Goal: Information Seeking & Learning: Learn about a topic

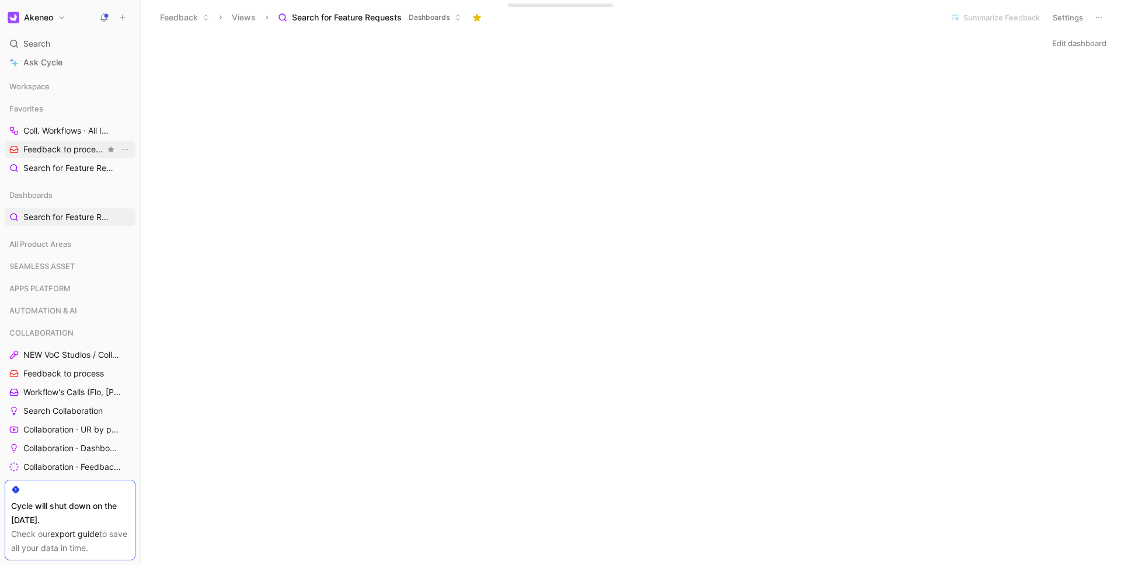
click at [58, 155] on span "Feedback to process COLLABORATION" at bounding box center [64, 150] width 82 height 12
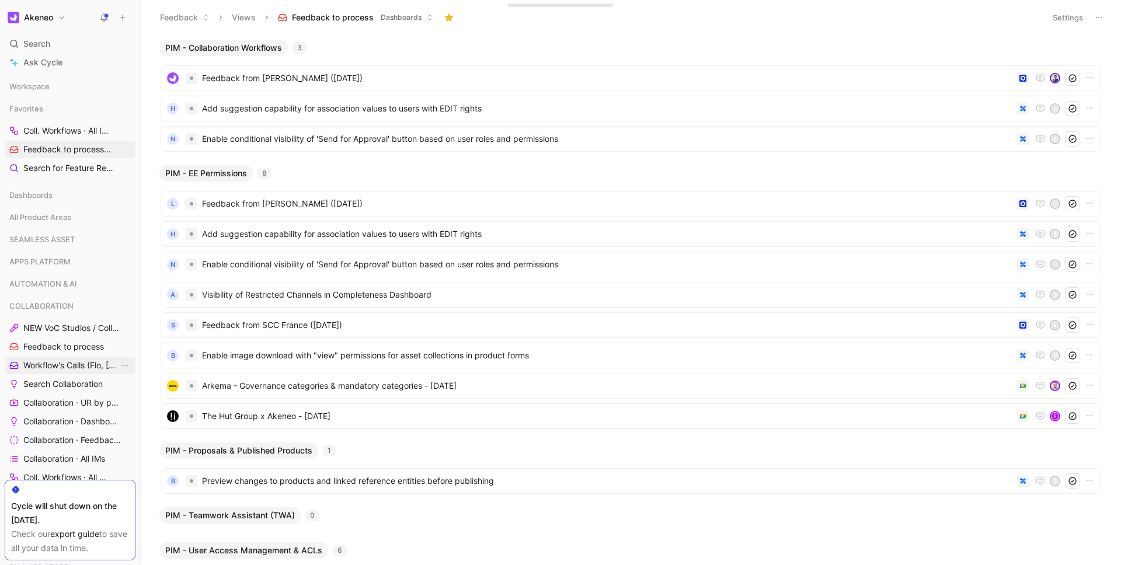
click at [49, 368] on span "Workflow's Calls (Flo, [PERSON_NAME], [PERSON_NAME])" at bounding box center [71, 366] width 96 height 12
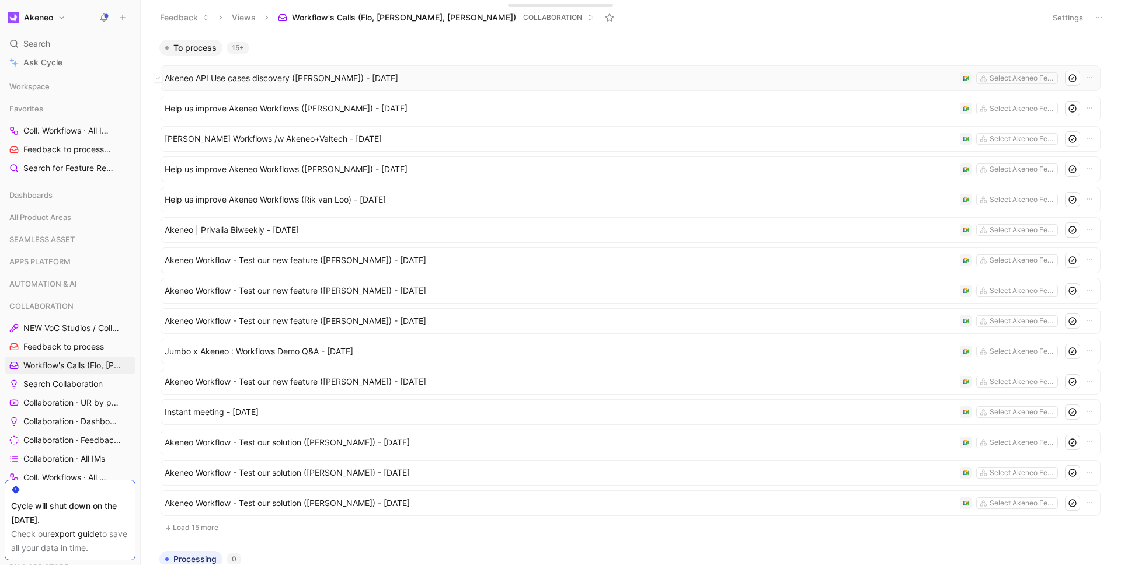
click at [345, 73] on span "Akeneo API Use cases discovery (Adeline OGIER) - 9/4/2025" at bounding box center [560, 78] width 790 height 14
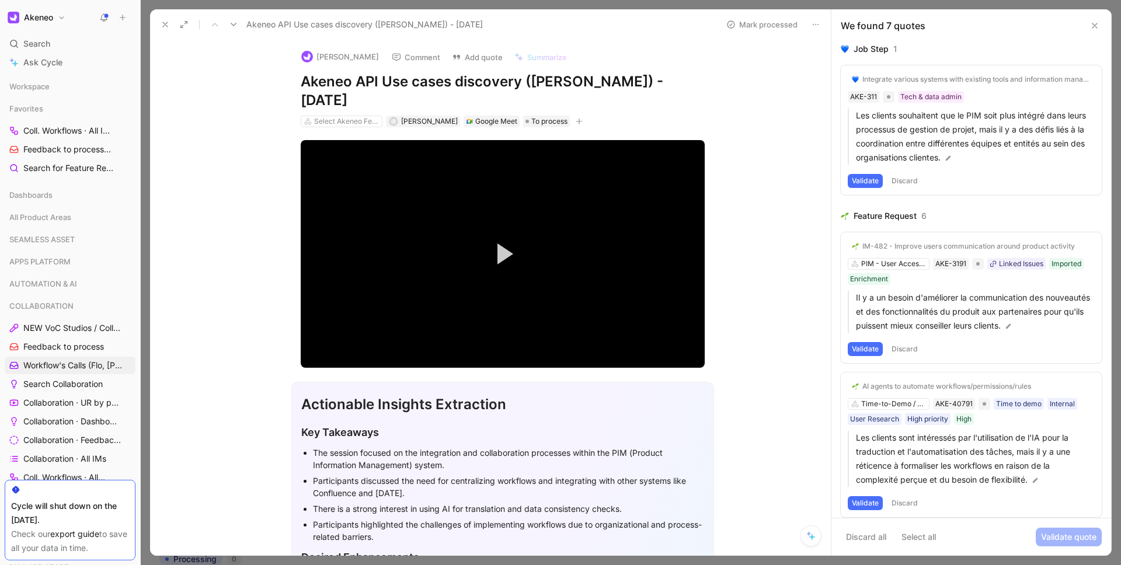
click at [79, 362] on span "Workflow's Calls (Flo, [PERSON_NAME], [PERSON_NAME])" at bounding box center [71, 366] width 96 height 12
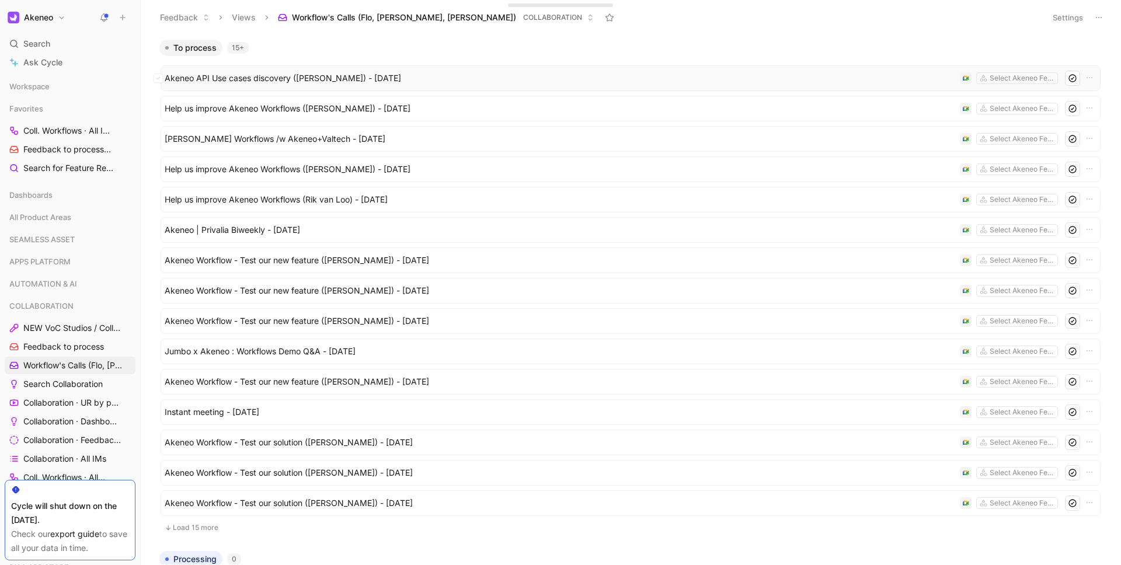
click at [348, 76] on span "Akeneo API Use cases discovery (Adeline OGIER) - 9/4/2025" at bounding box center [560, 78] width 790 height 14
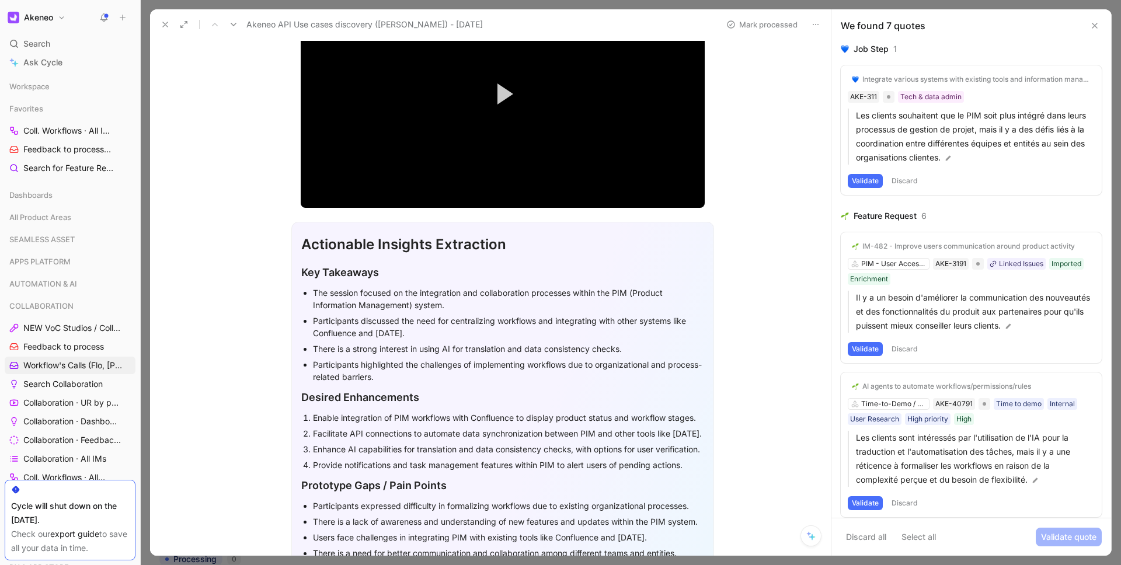
scroll to position [182, 0]
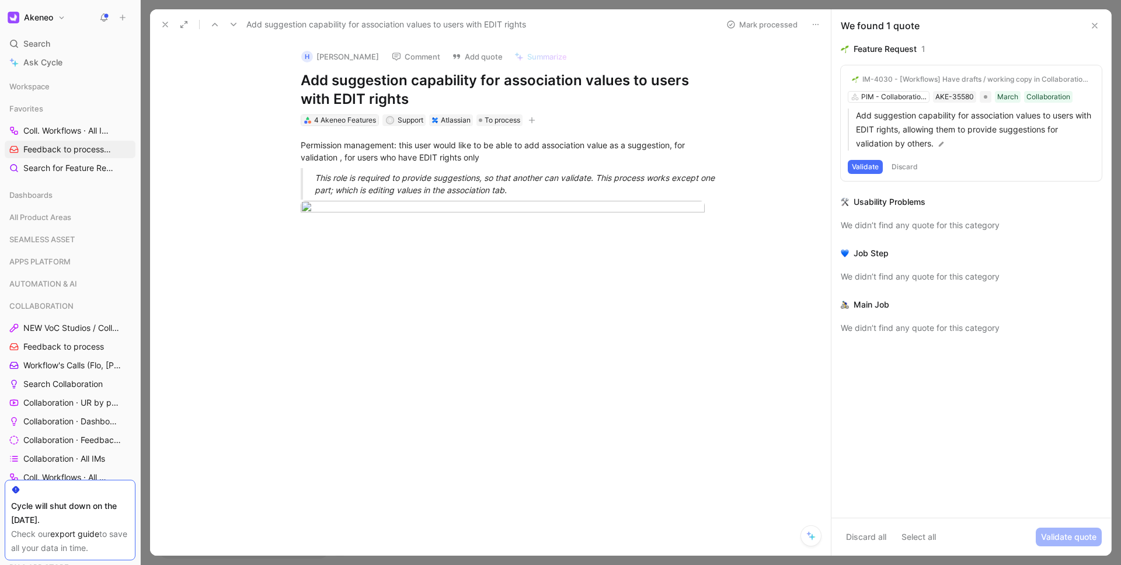
click at [322, 121] on div "4 Akeneo Features" at bounding box center [345, 120] width 62 height 12
click at [222, 146] on div "Permission management: this user would like to be able to add association value…" at bounding box center [502, 176] width 656 height 100
click at [1097, 21] on icon at bounding box center [1094, 25] width 9 height 9
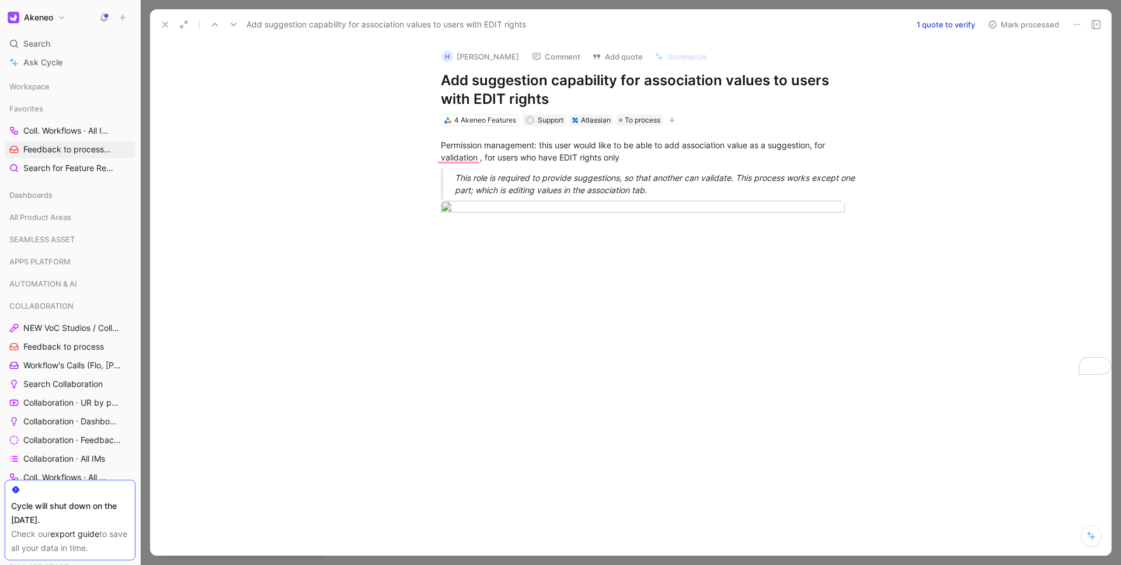
click at [164, 28] on icon at bounding box center [164, 24] width 9 height 9
